Goal: Information Seeking & Learning: Learn about a topic

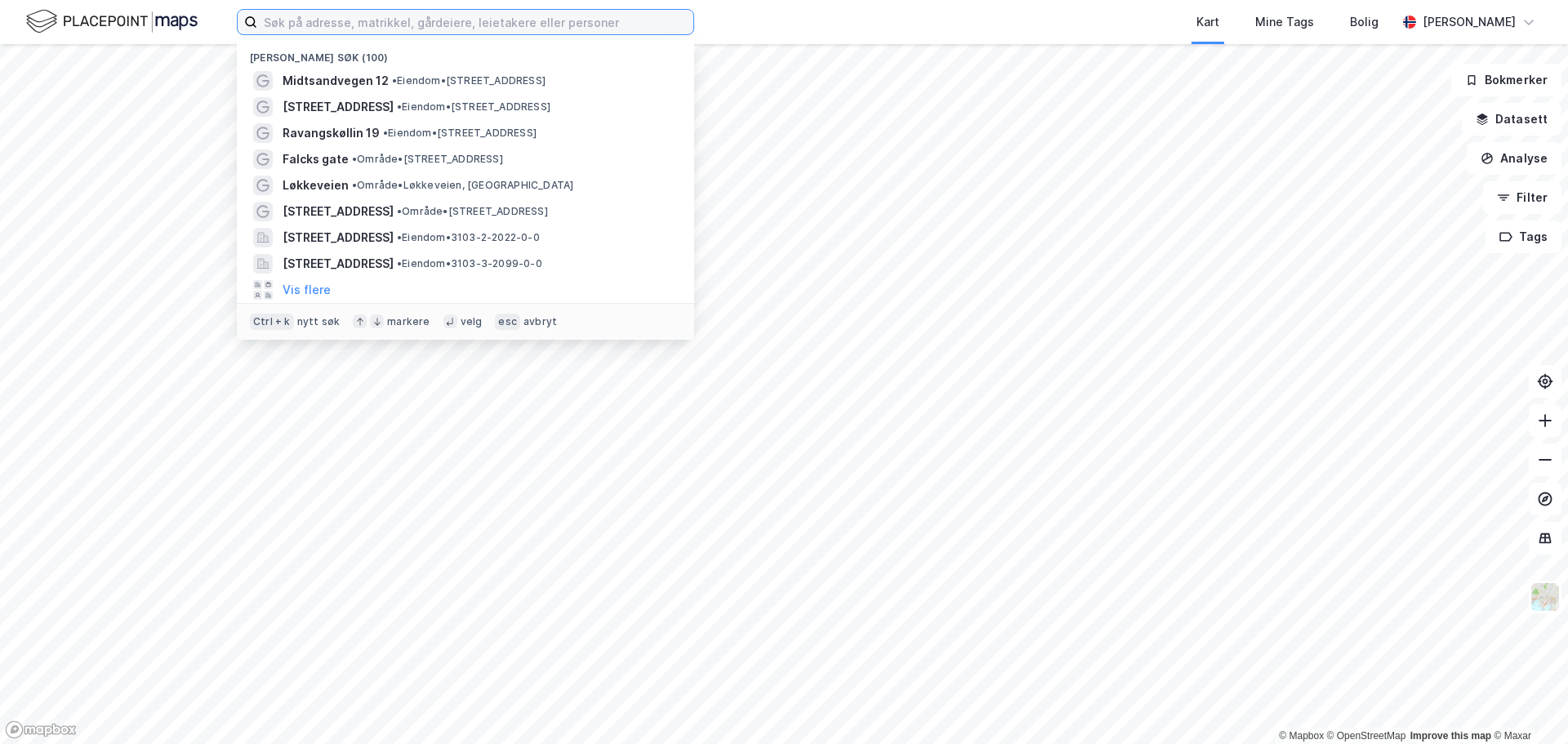
click at [527, 26] on input at bounding box center [475, 21] width 436 height 24
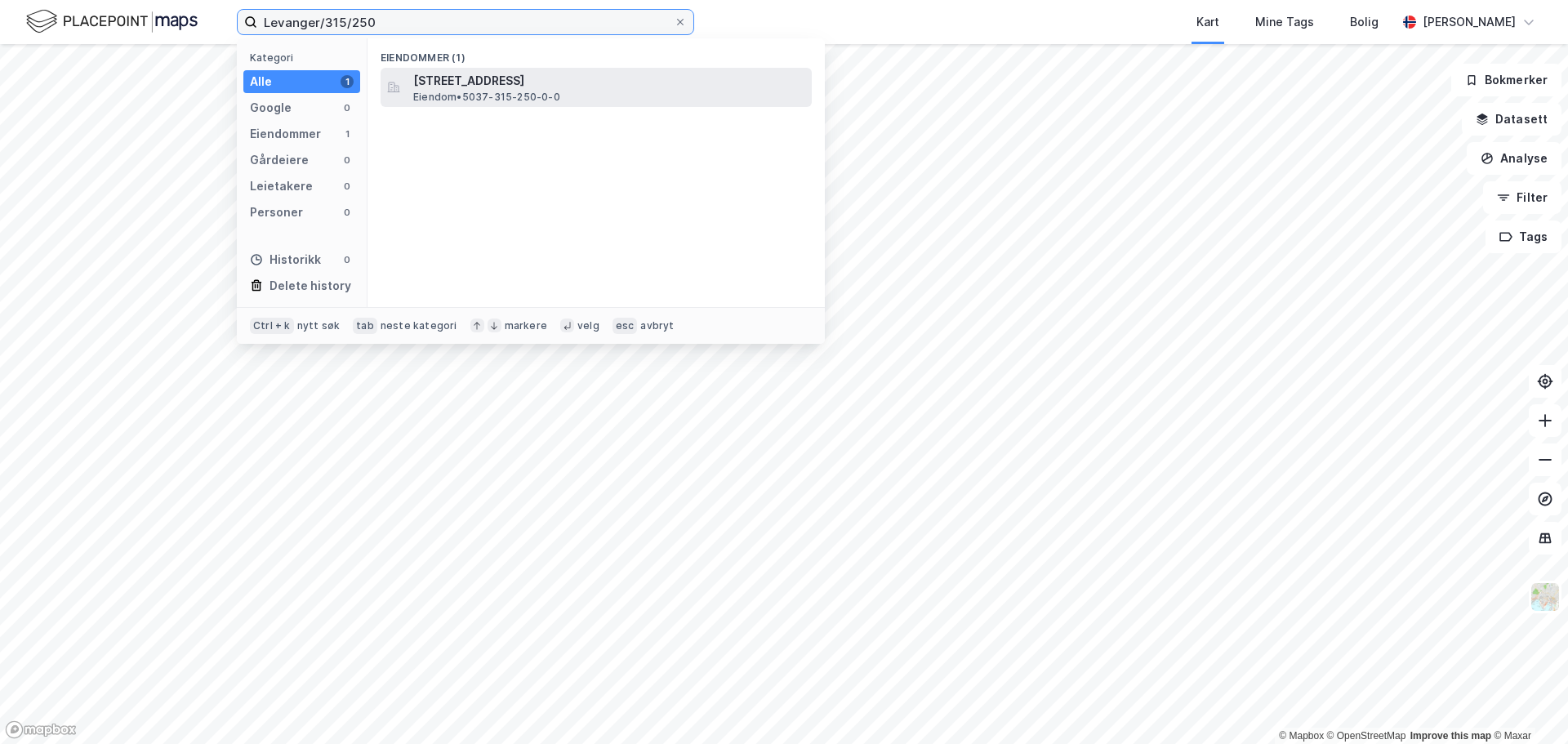
type input "Levanger/315/250"
click at [557, 74] on span "[STREET_ADDRESS]" at bounding box center [609, 81] width 392 height 20
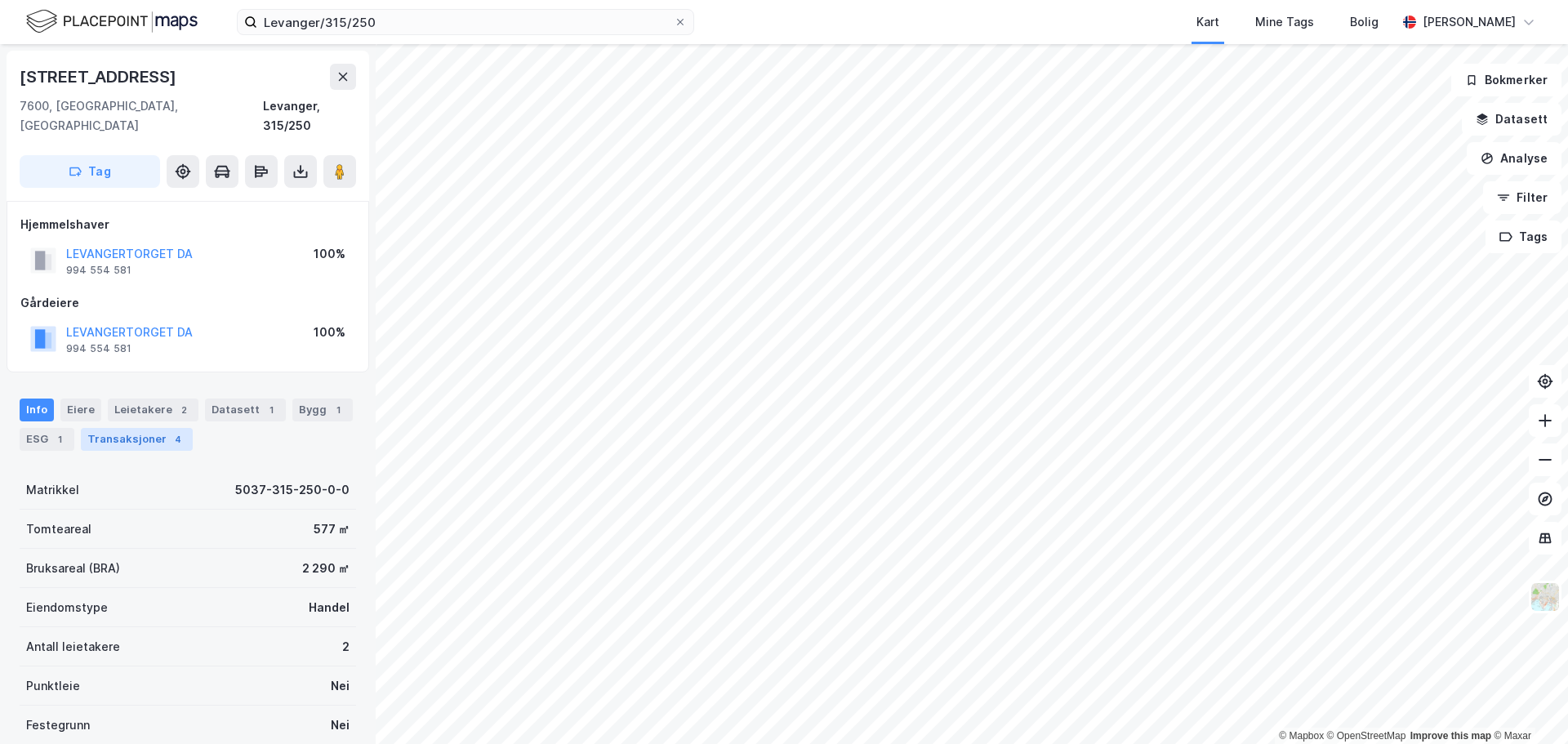
click at [141, 428] on div "Transaksjoner 4" at bounding box center [137, 439] width 112 height 23
